Goal: Find specific page/section: Find specific page/section

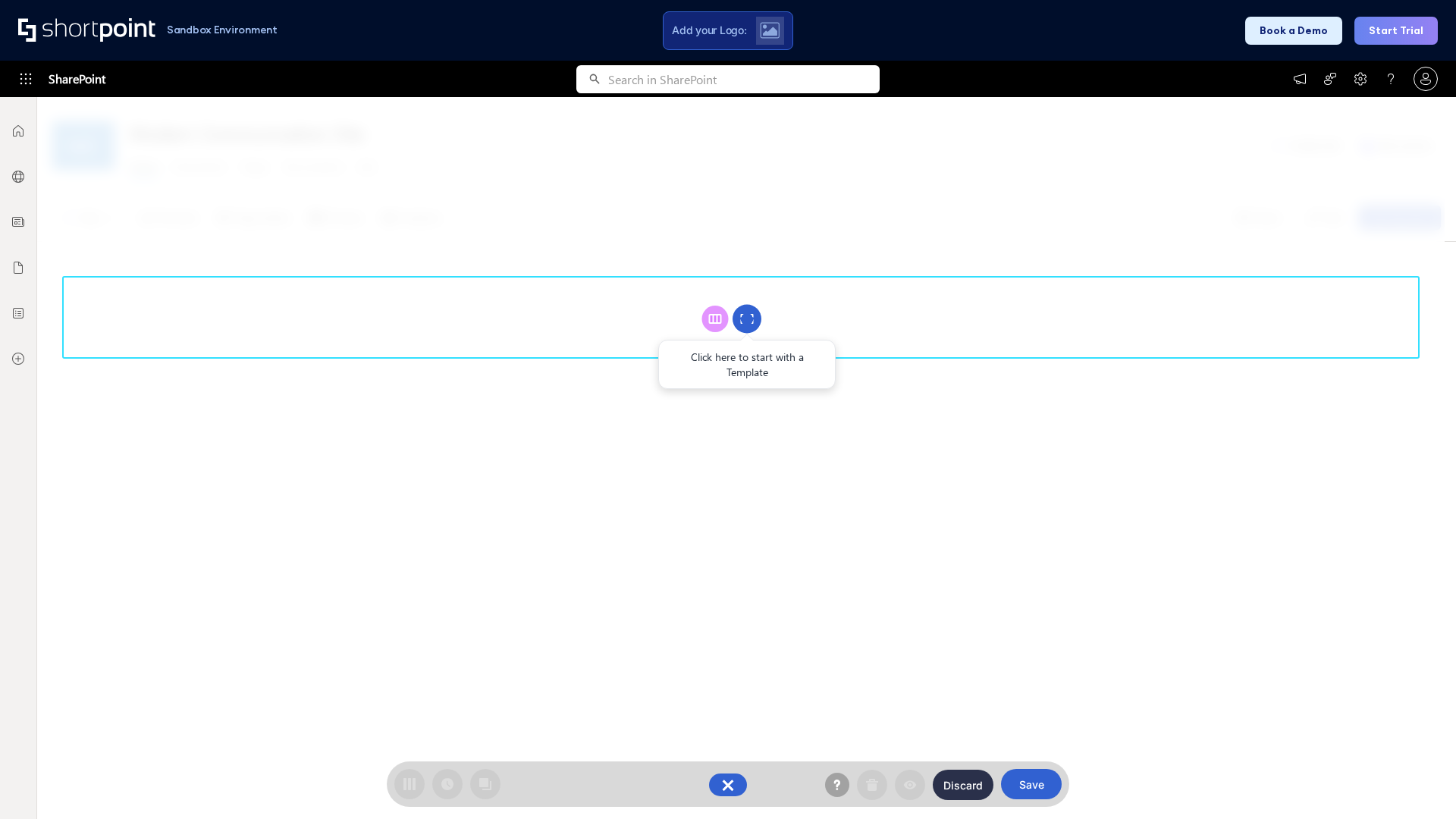
click at [747, 319] on circle at bounding box center [747, 319] width 29 height 29
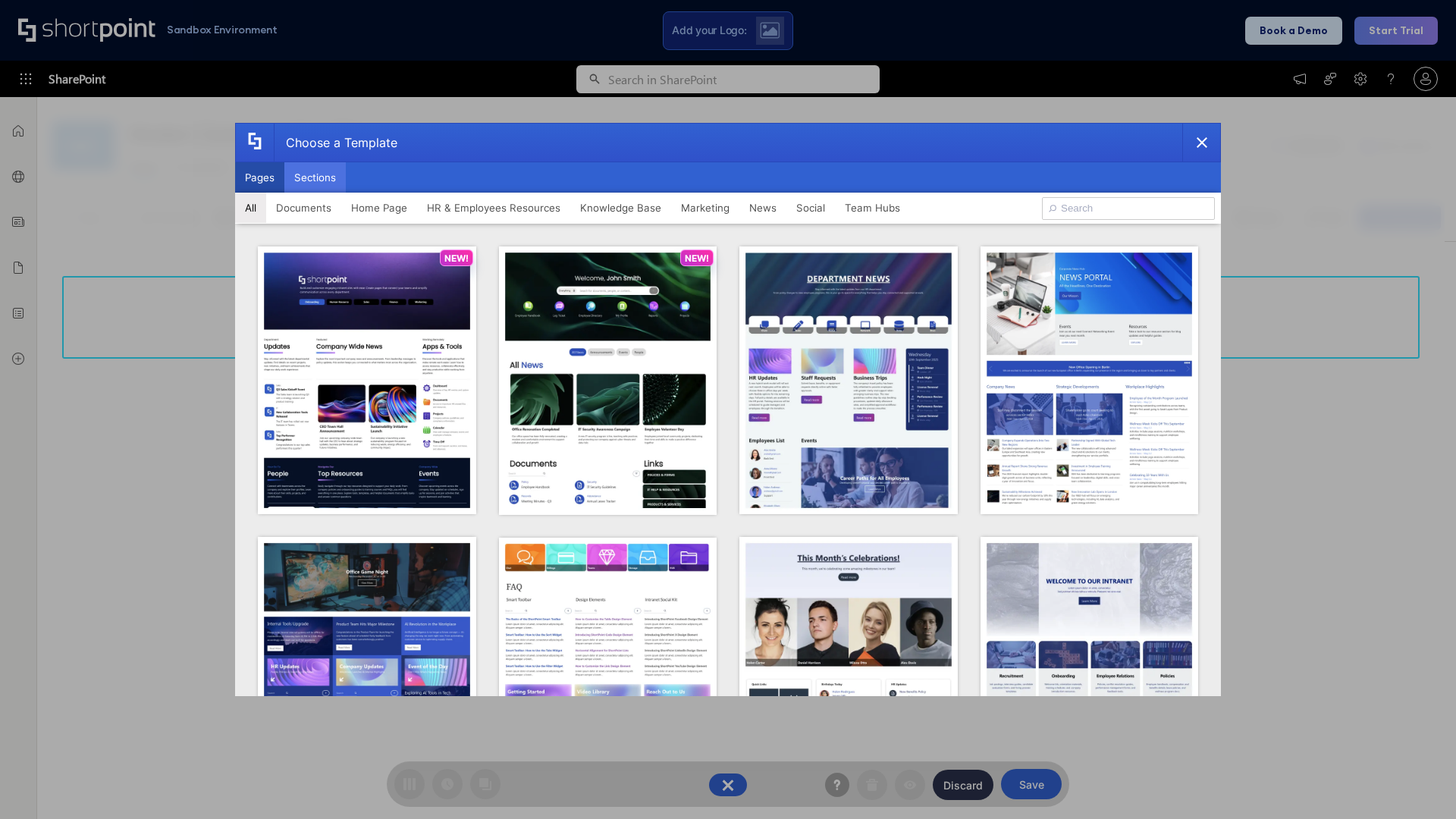
click at [314, 177] on button "Sections" at bounding box center [314, 177] width 61 height 30
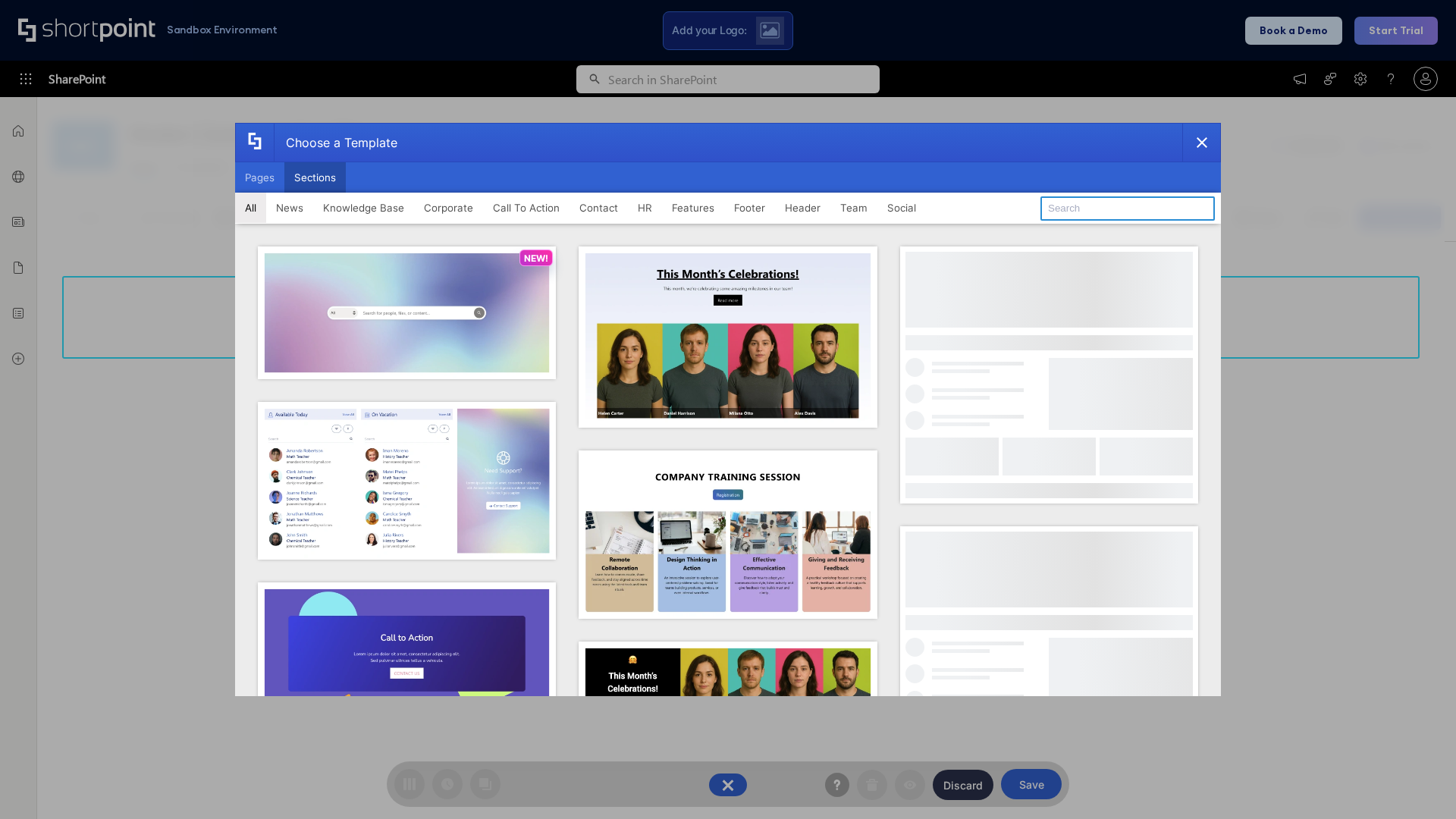
type input "Healthcare Team"
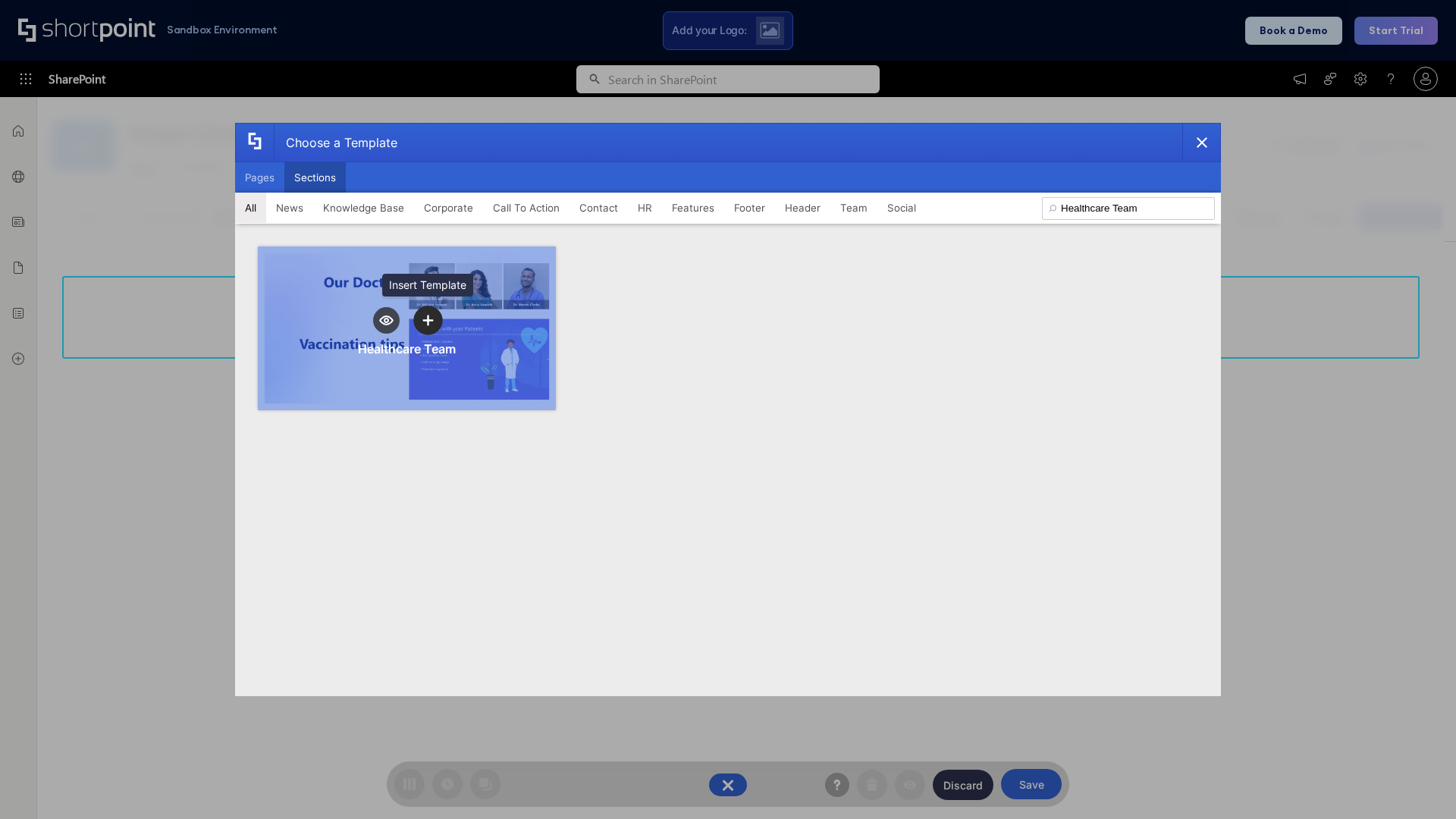
click at [428, 320] on icon "template selector" at bounding box center [428, 321] width 11 height 11
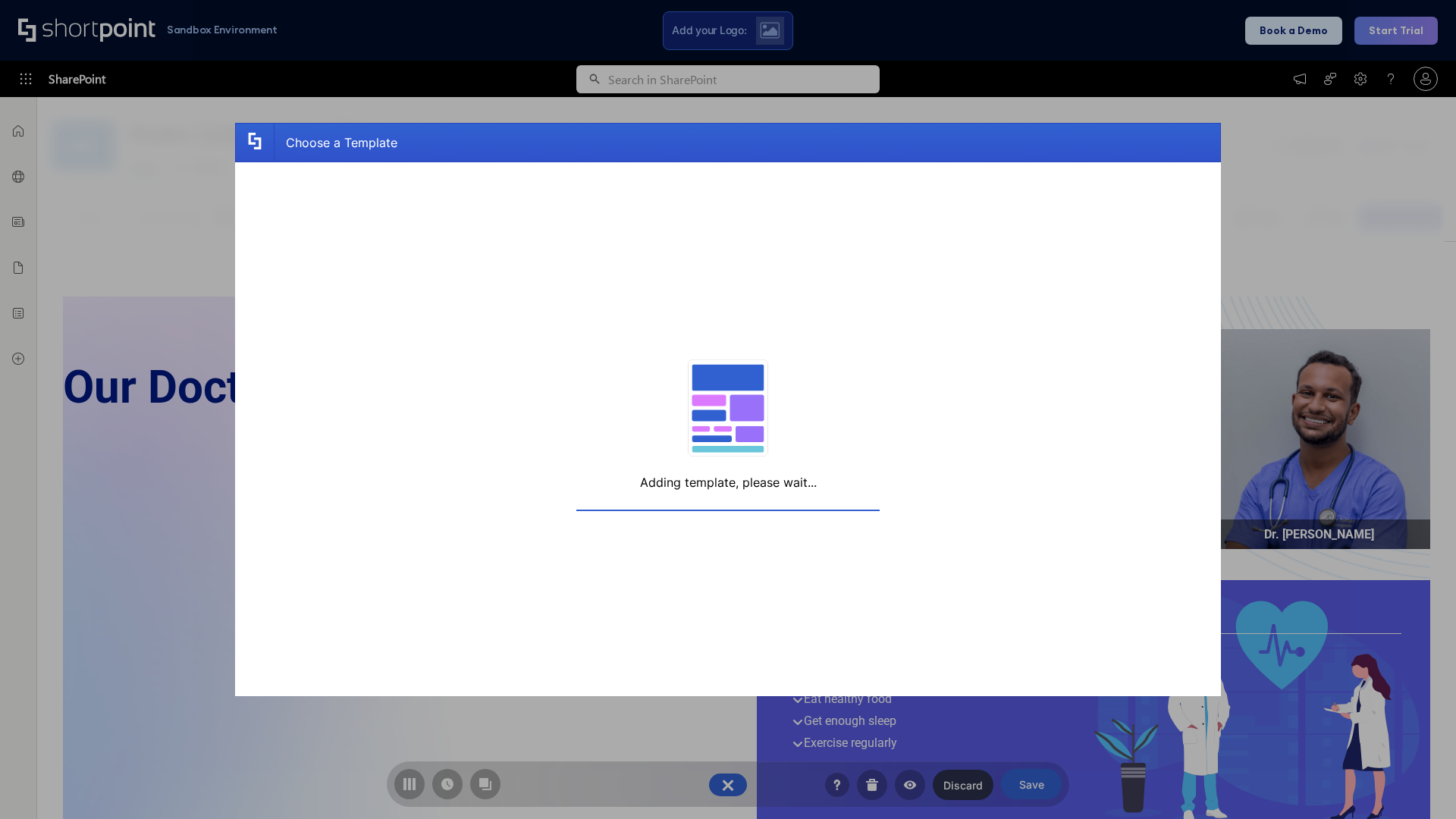
scroll to position [12, 12]
